Goal: Book appointment/travel/reservation

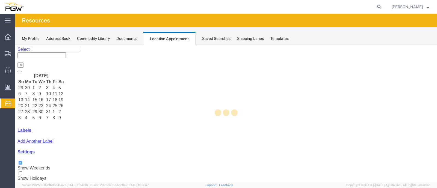
select select "28253"
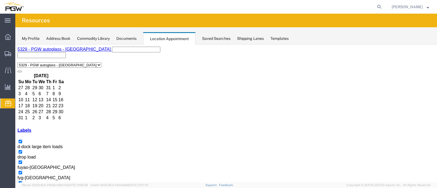
scroll to position [232, 0]
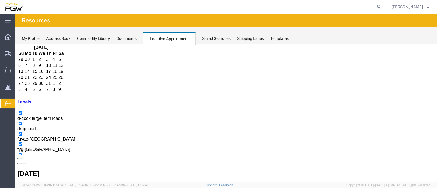
scroll to position [0, 0]
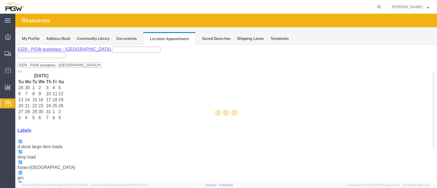
select select "28253"
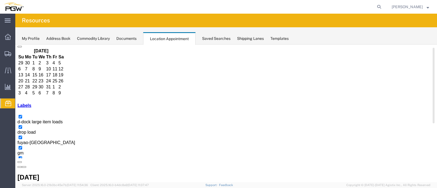
scroll to position [34, 0]
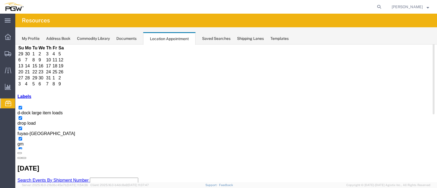
select select "1"
select select
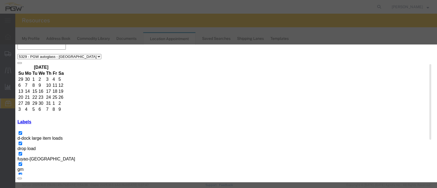
scroll to position [0, 0]
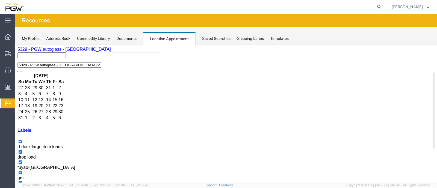
scroll to position [232, 0]
drag, startPoint x: 379, startPoint y: 71, endPoint x: 305, endPoint y: 75, distance: 74.9
